Goal: Find specific page/section: Find specific page/section

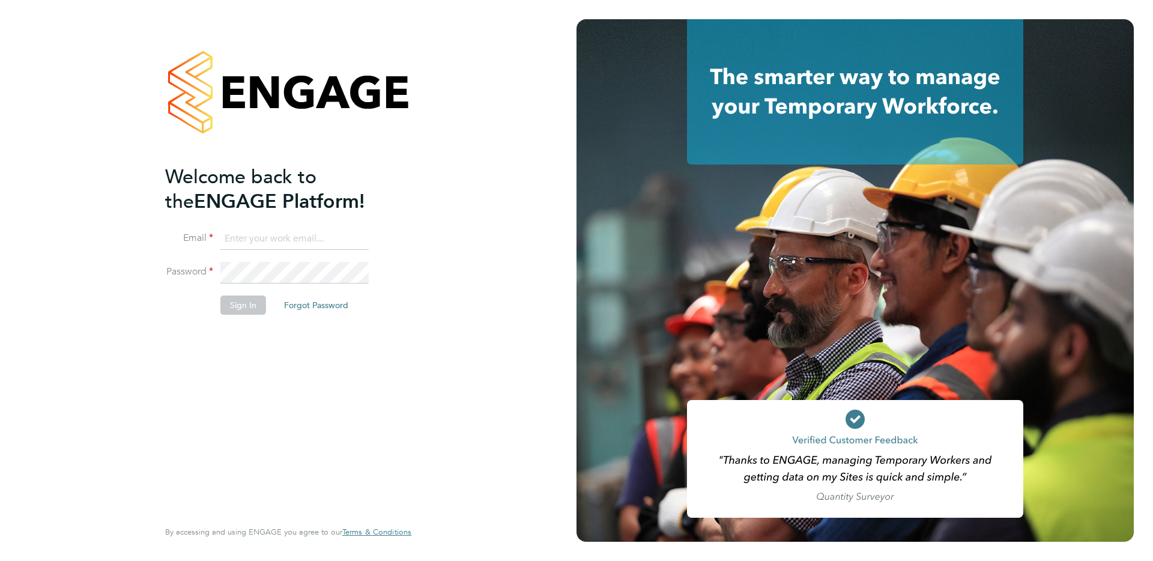
click at [284, 229] on input at bounding box center [294, 239] width 148 height 22
type input "[EMAIL_ADDRESS][DOMAIN_NAME]"
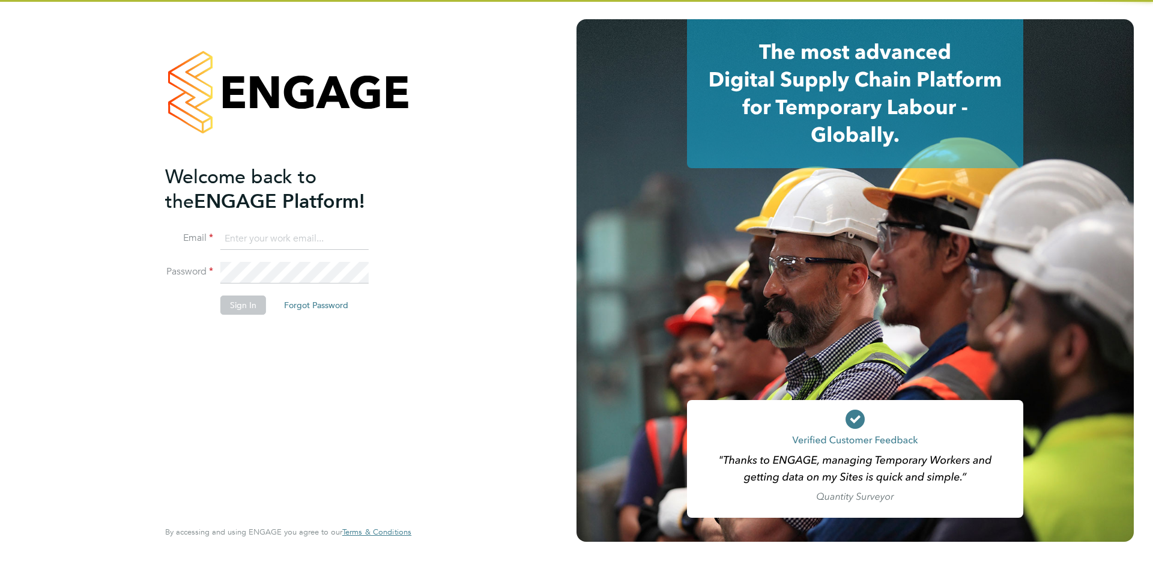
click at [279, 228] on input at bounding box center [294, 239] width 148 height 22
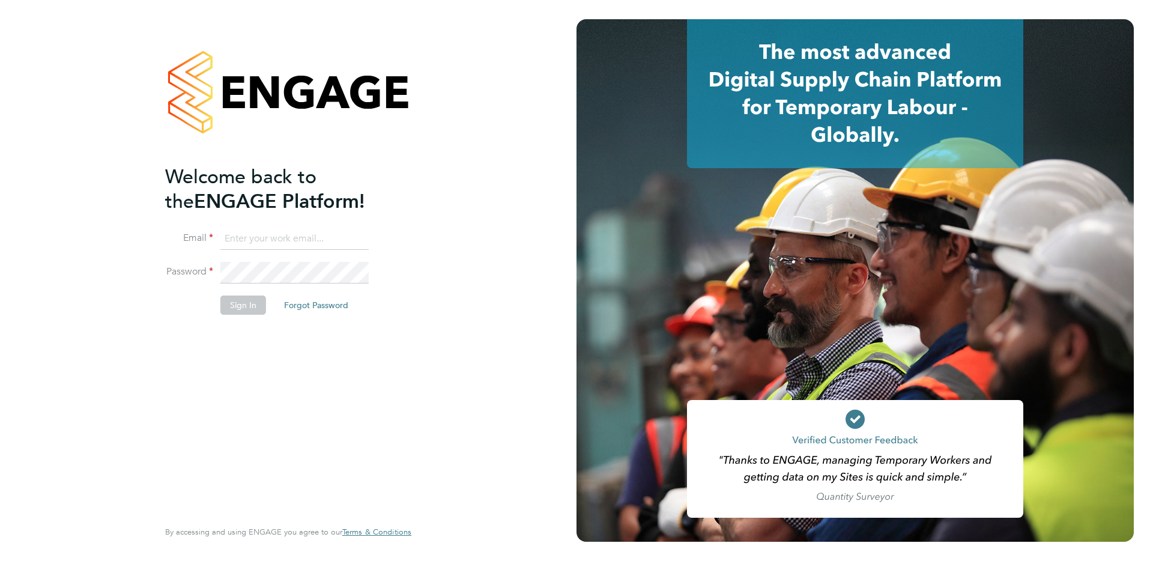
type input "supportuser4@engagetech.com"
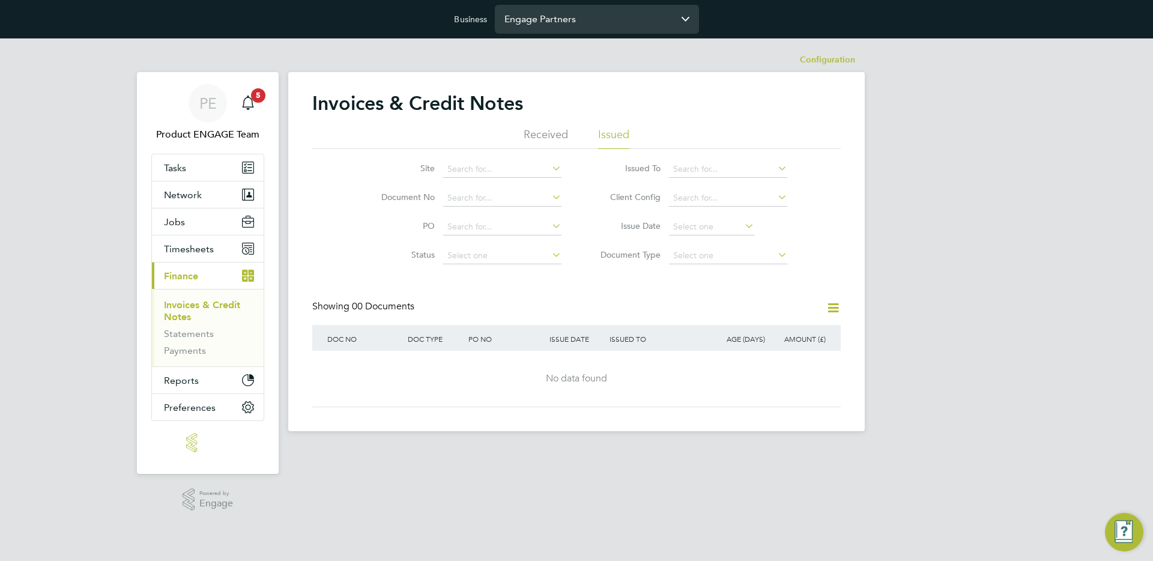
click at [577, 15] on input "Engage Partners" at bounding box center [597, 19] width 204 height 28
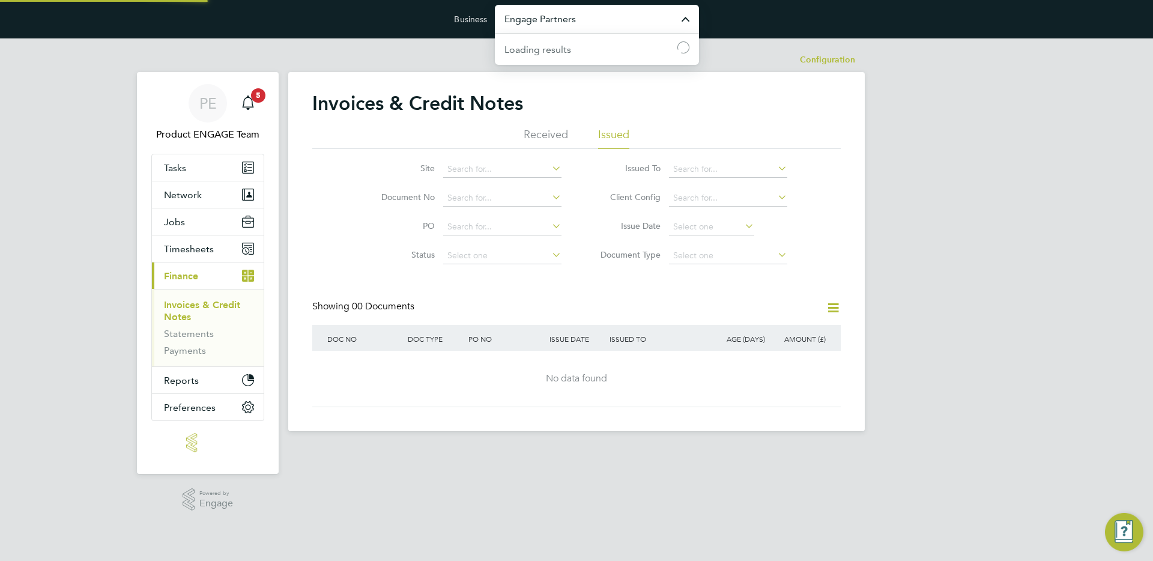
click at [577, 15] on input "Engage Partners" at bounding box center [597, 19] width 204 height 28
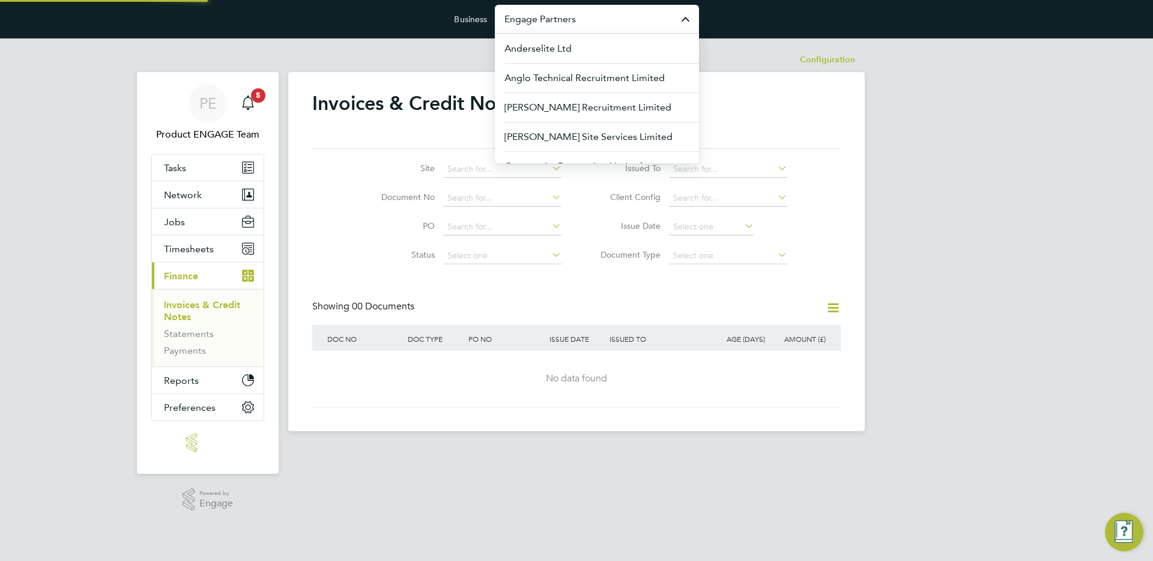
click at [577, 15] on input "Engage Partners" at bounding box center [597, 19] width 204 height 28
click at [191, 223] on button "Jobs" at bounding box center [208, 221] width 112 height 26
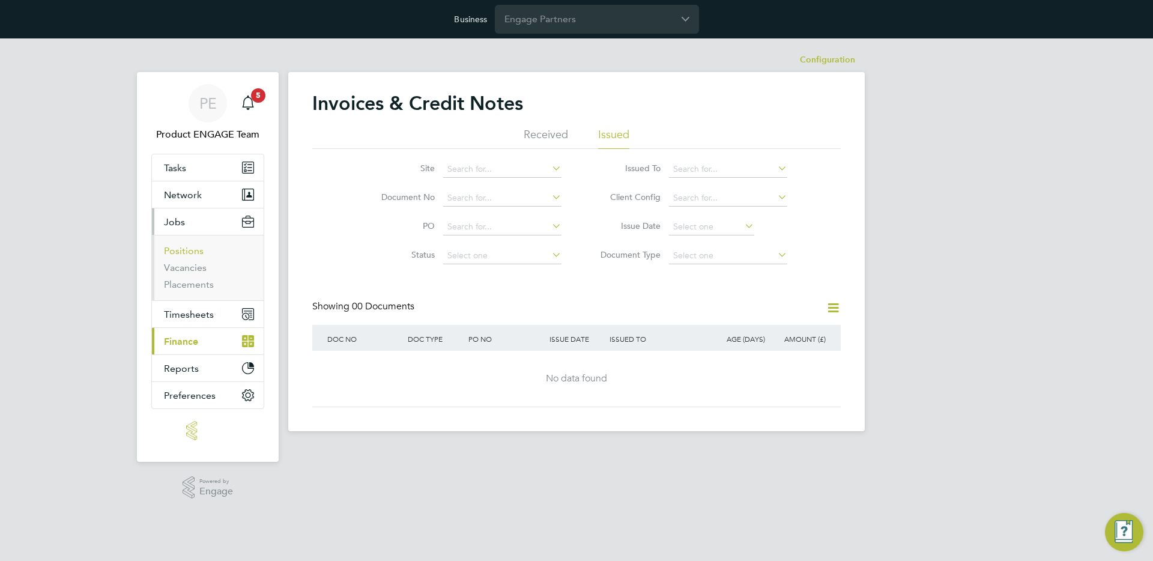
click at [190, 249] on link "Positions" at bounding box center [184, 250] width 40 height 11
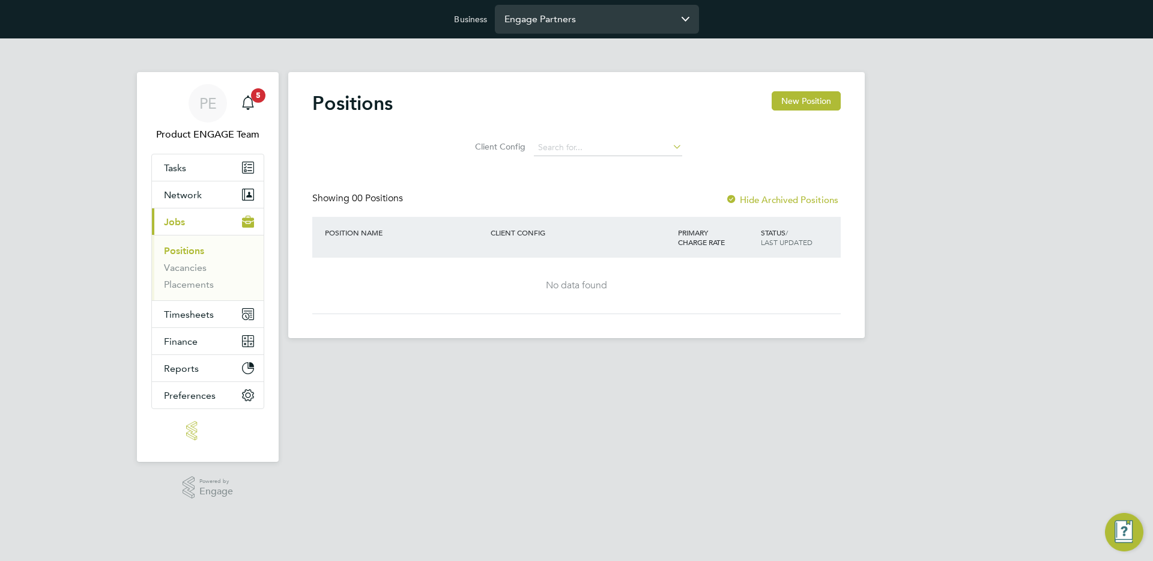
click at [579, 22] on input "Engage Partners" at bounding box center [597, 19] width 204 height 28
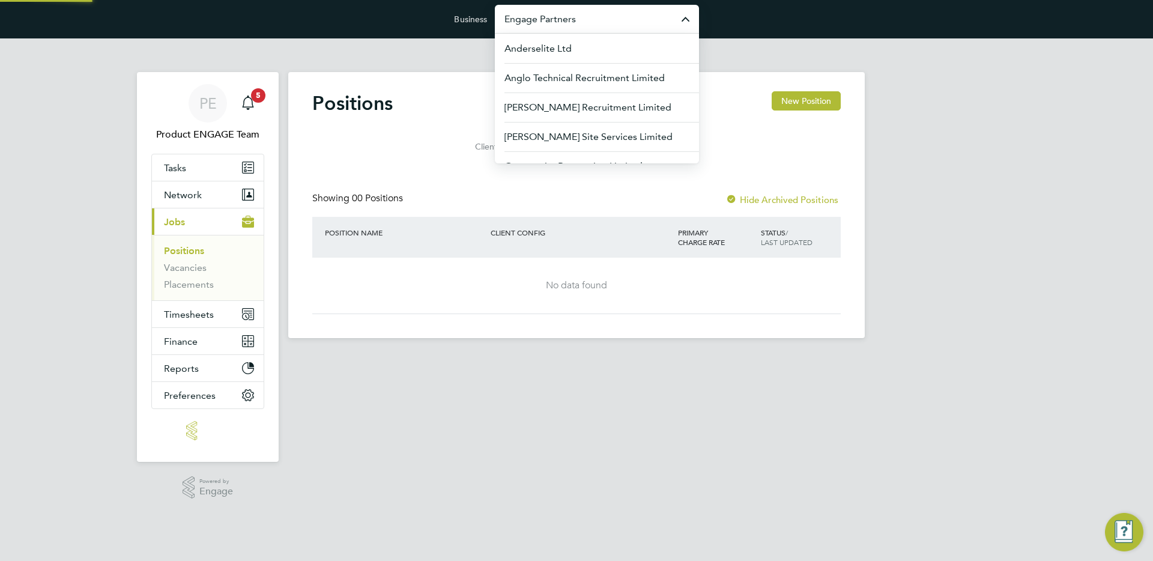
click at [579, 22] on input "Engage Partners" at bounding box center [597, 19] width 204 height 28
